Goal: Find specific page/section: Find specific page/section

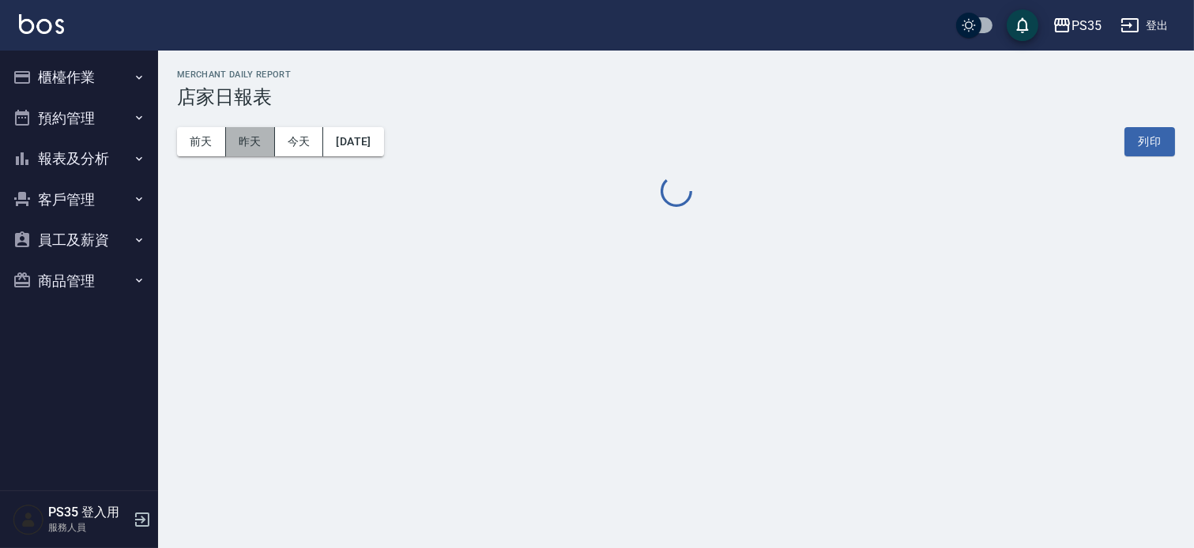
click at [250, 137] on button "昨天" at bounding box center [250, 141] width 49 height 29
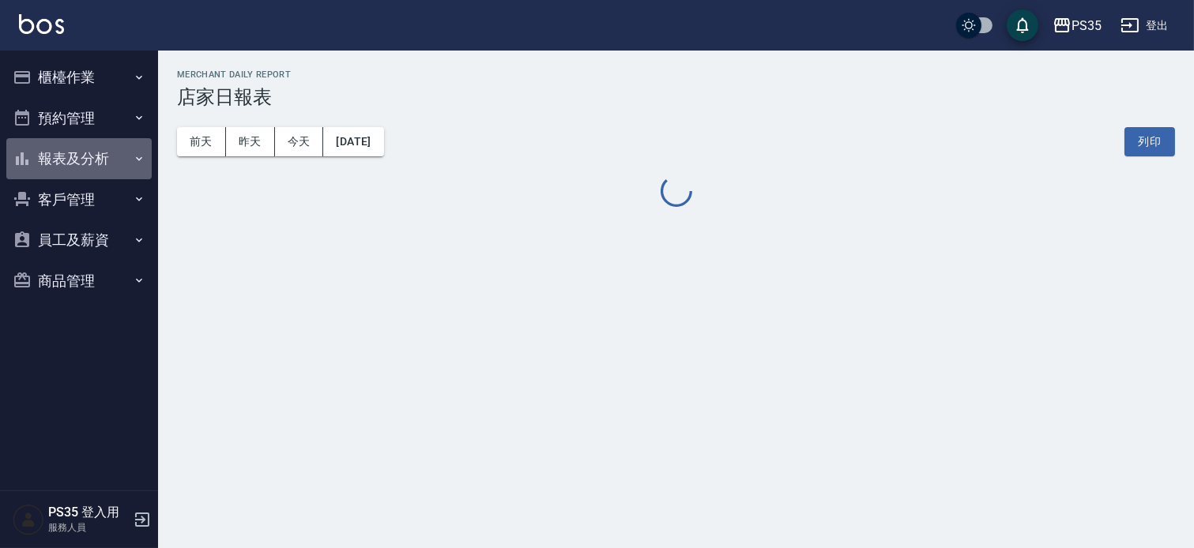
click at [130, 153] on button "報表及分析" at bounding box center [78, 158] width 145 height 41
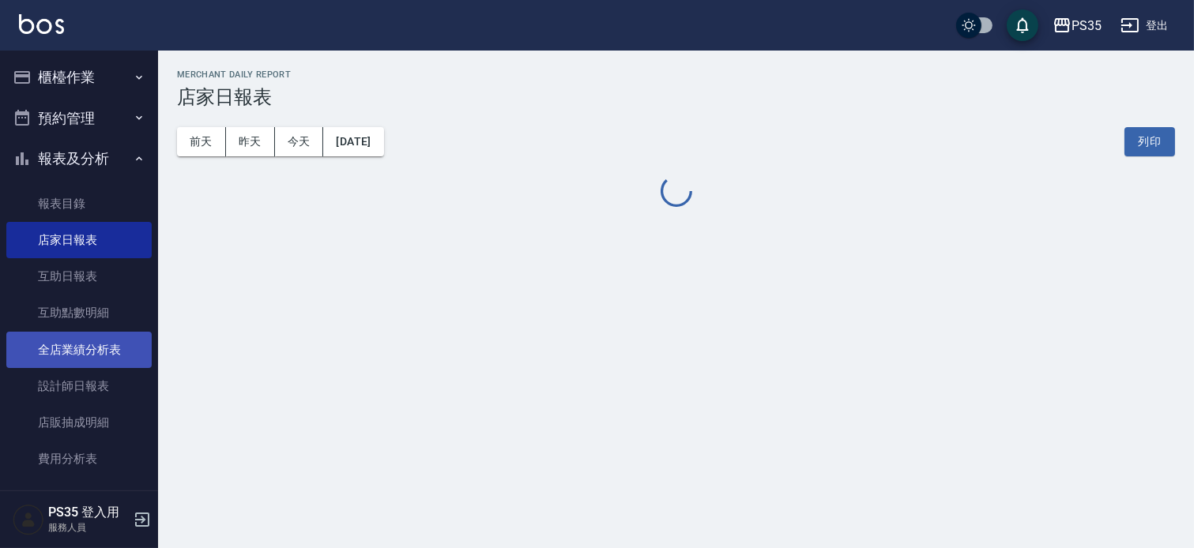
click at [58, 386] on link "設計師日報表" at bounding box center [78, 386] width 145 height 36
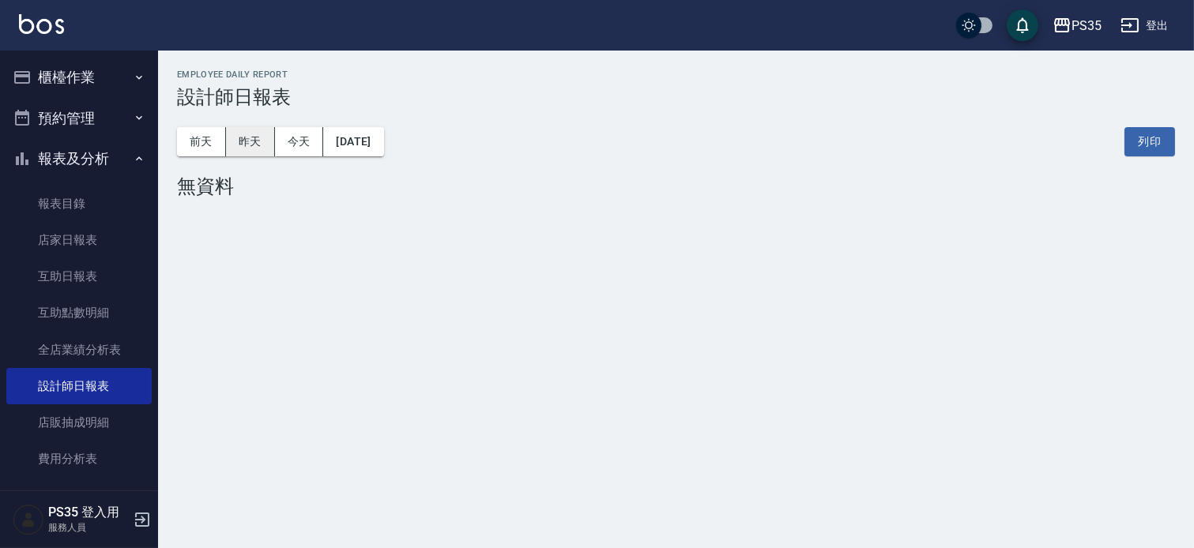
click at [239, 144] on button "昨天" at bounding box center [250, 141] width 49 height 29
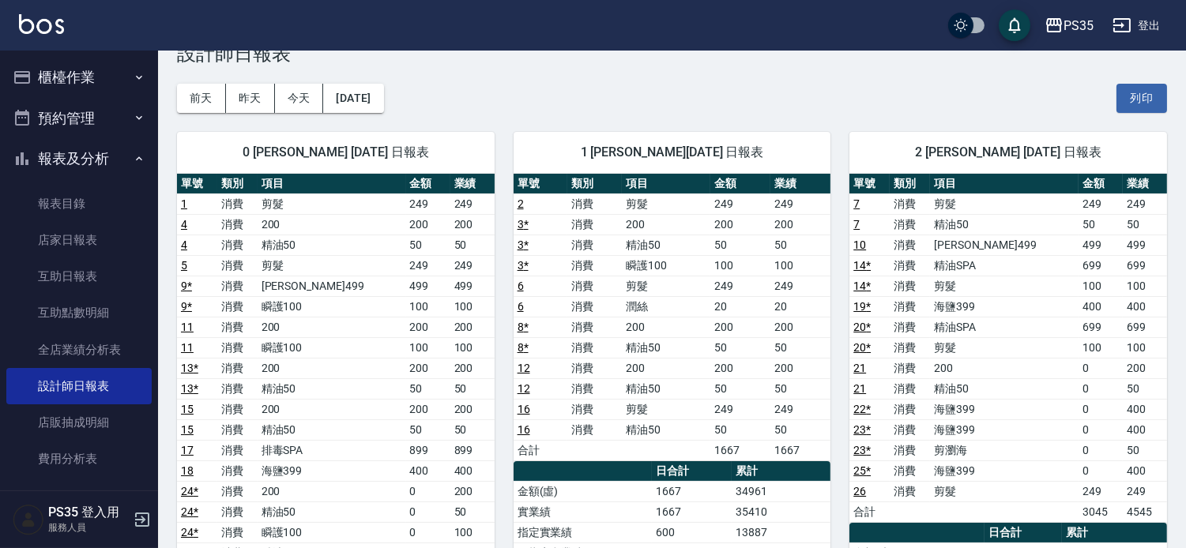
scroll to position [88, 0]
